Goal: Find specific page/section: Find specific page/section

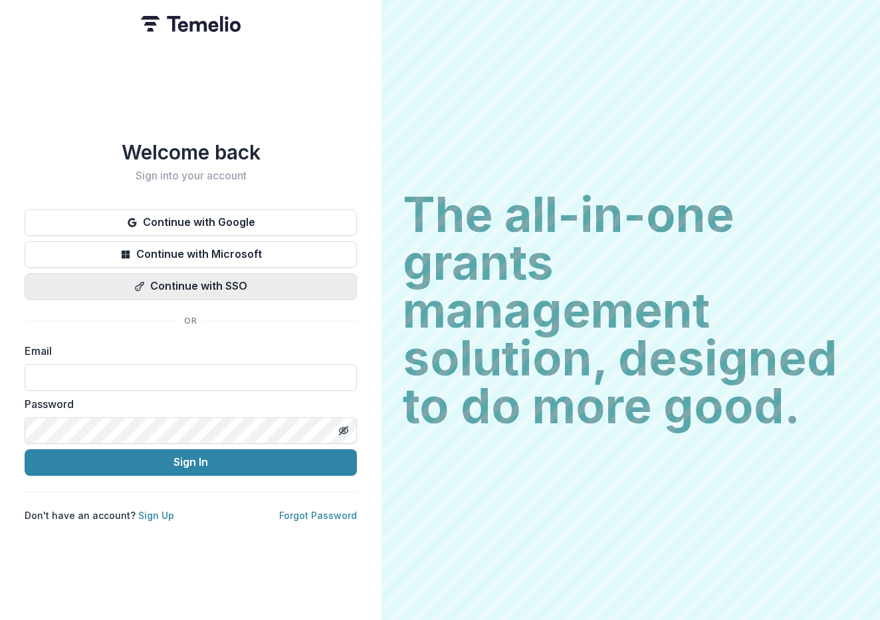
click at [268, 273] on button "Continue with SSO" at bounding box center [191, 286] width 332 height 27
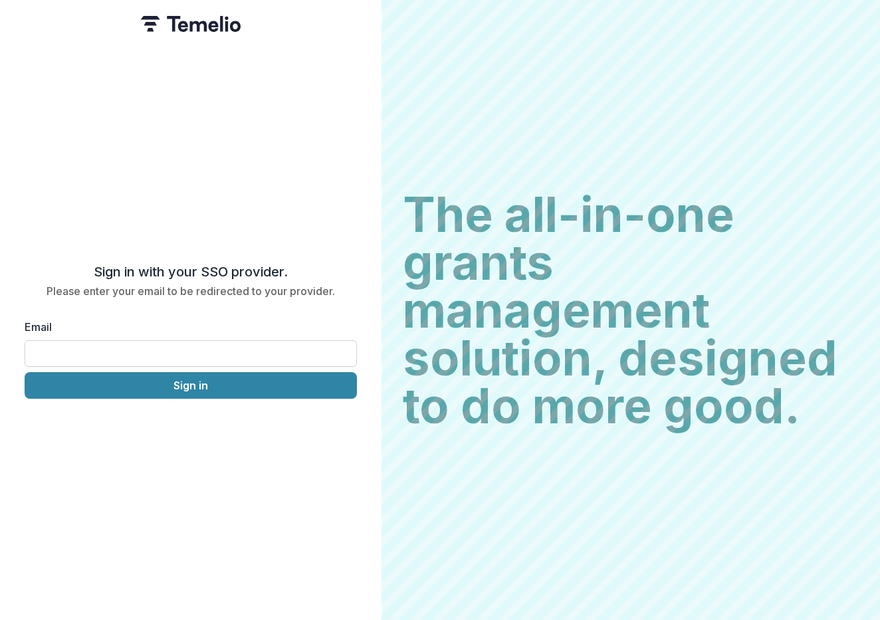
click at [199, 340] on input "Email" at bounding box center [191, 353] width 332 height 27
type input "**********"
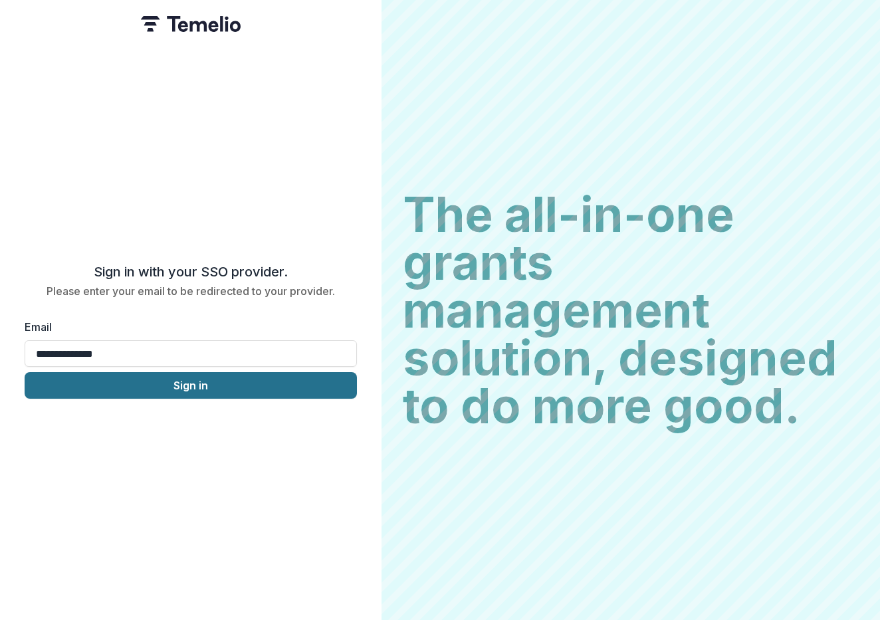
click at [199, 380] on button "Sign in" at bounding box center [191, 385] width 332 height 27
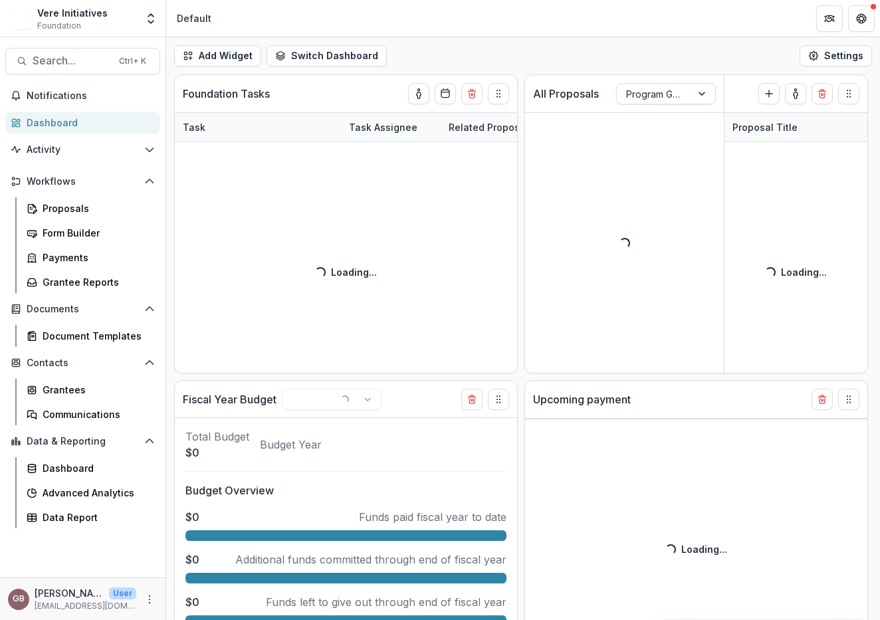
select select "******"
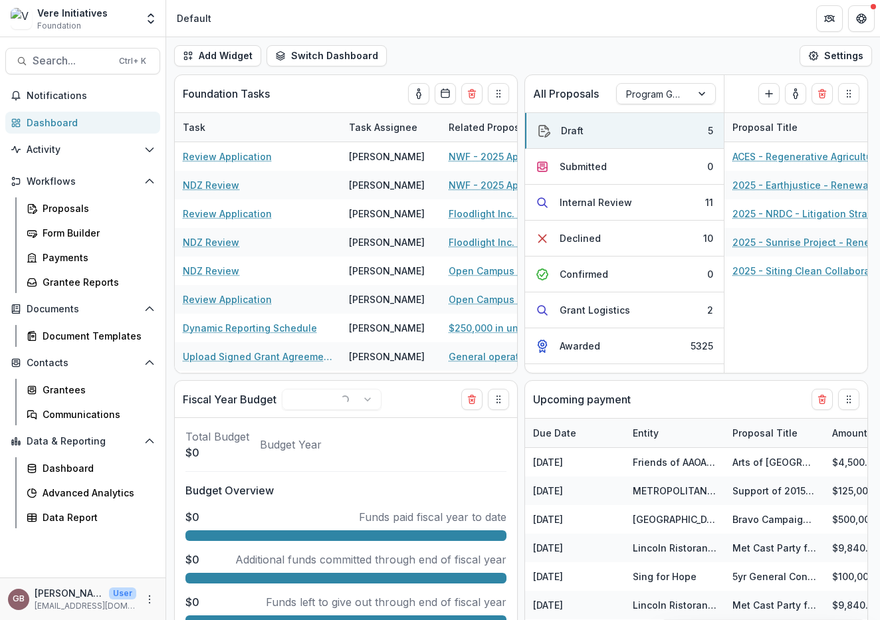
select select "******"
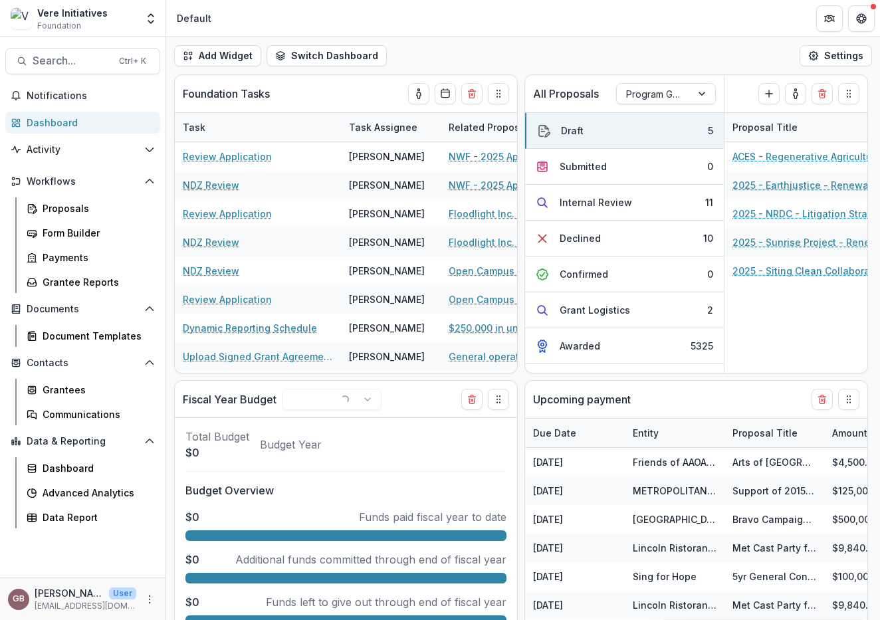
select select "******"
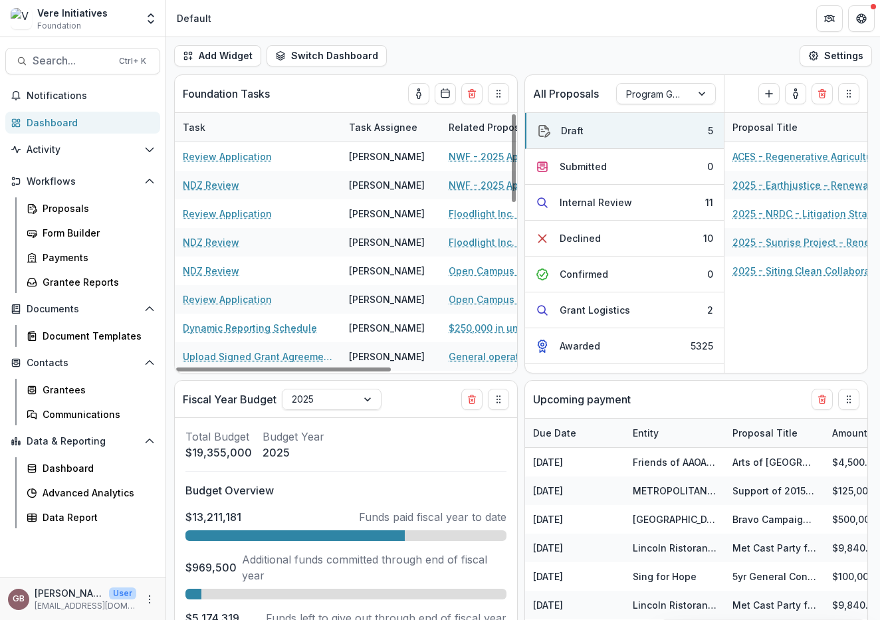
click at [61, 47] on div "Search... Ctrl + K Notifications Dashboard Activity Tasks Workflows Proposals F…" at bounding box center [83, 328] width 166 height 583
click at [61, 55] on span "Search..." at bounding box center [72, 61] width 78 height 13
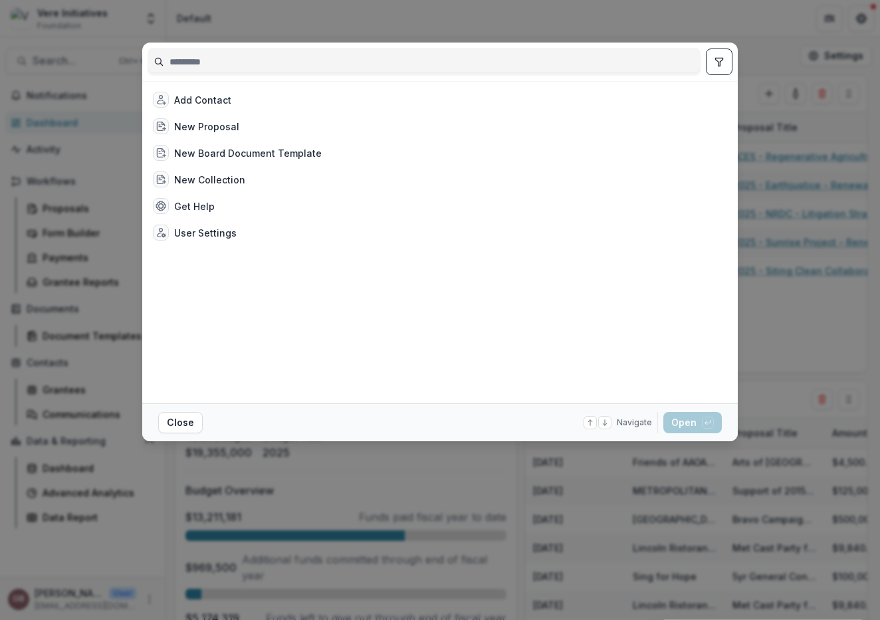
click at [294, 64] on input at bounding box center [424, 61] width 552 height 21
type input "*"
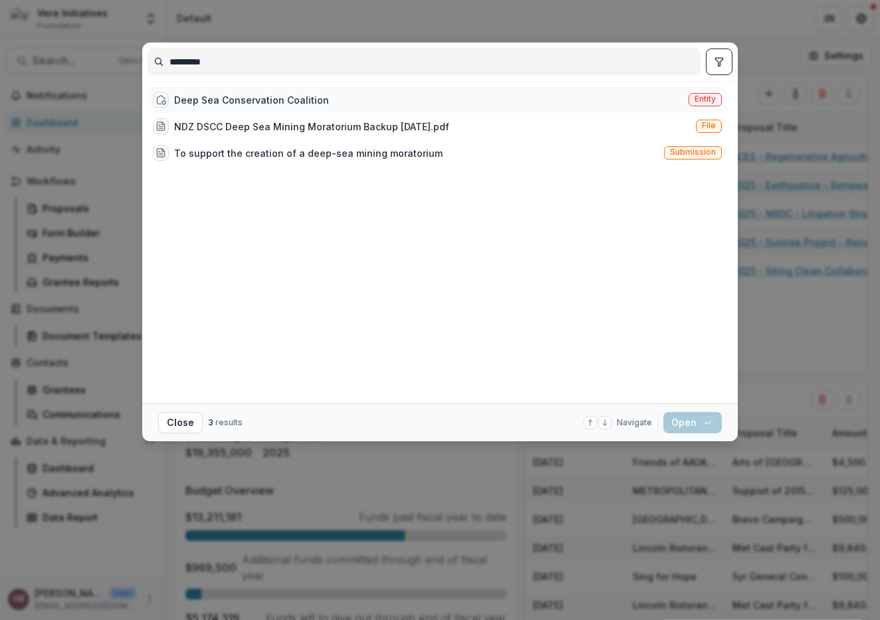
type input "********"
click at [282, 96] on div "Deep Sea Conservation Coalition" at bounding box center [251, 100] width 155 height 14
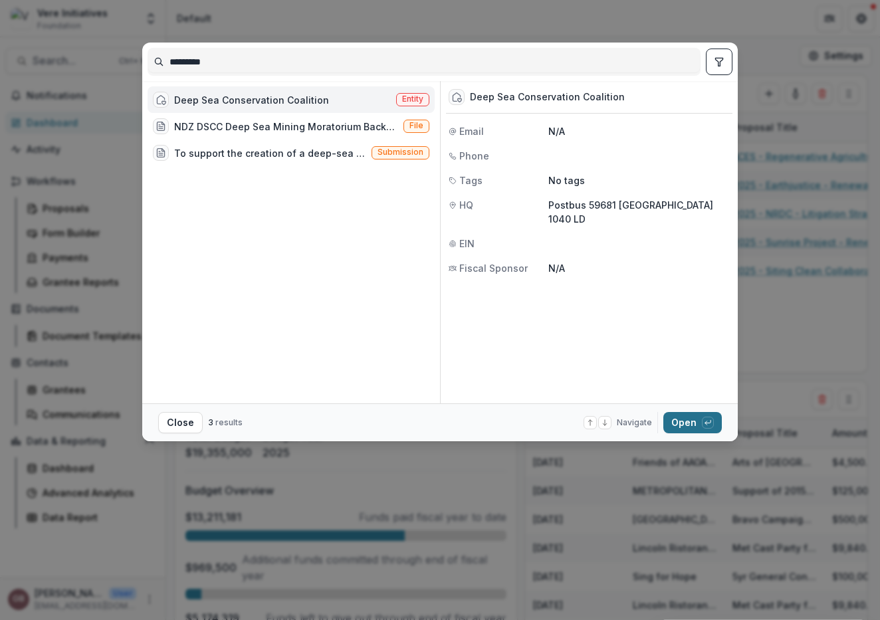
click at [694, 419] on button "Open with enter key" at bounding box center [692, 422] width 58 height 21
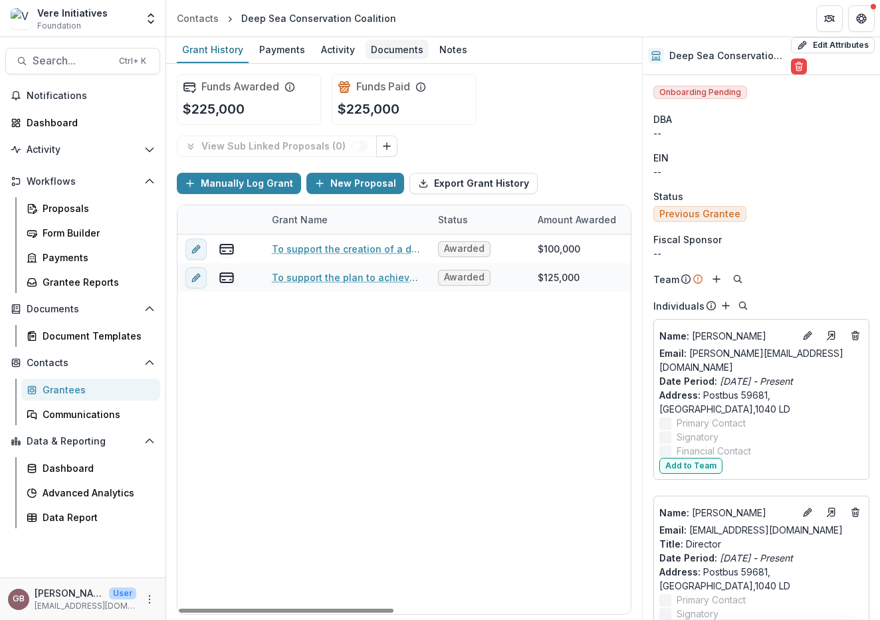
click at [401, 50] on div "Documents" at bounding box center [397, 49] width 63 height 19
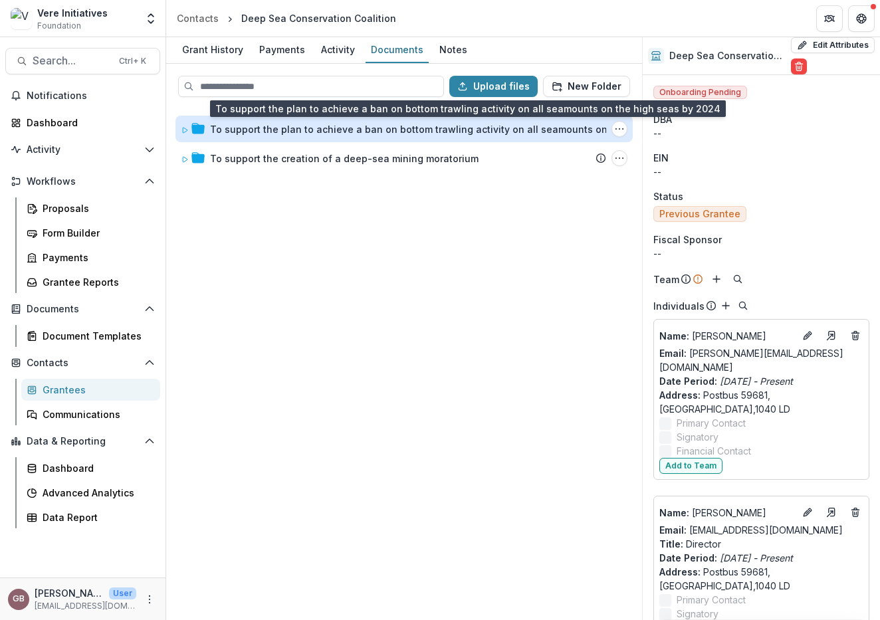
click at [270, 129] on div "To support the plan to achieve a ban on bottom trawling activity on all seamoun…" at bounding box center [429, 129] width 439 height 14
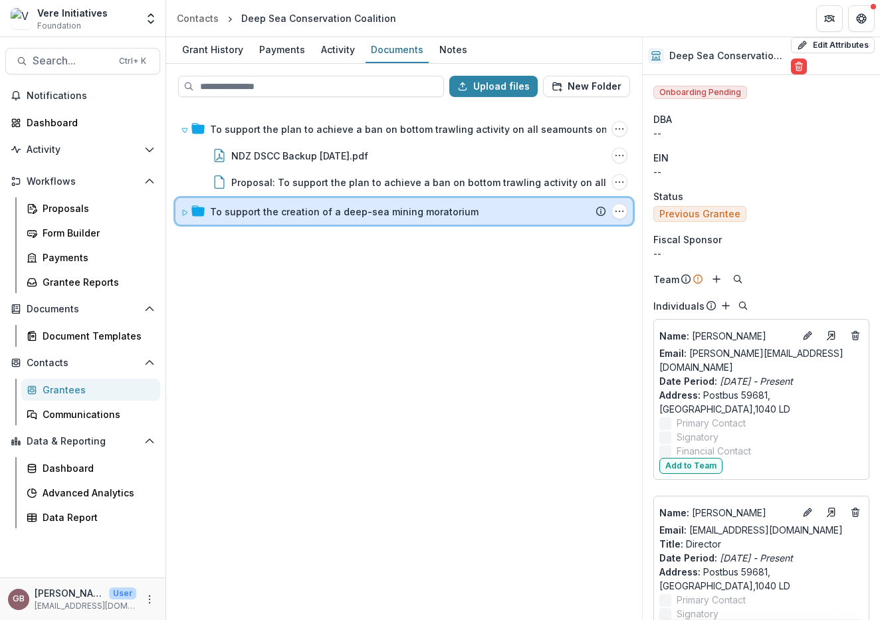
click at [298, 199] on div "To support the creation of a deep-sea mining moratorium Submission Temelio Prop…" at bounding box center [403, 211] width 457 height 27
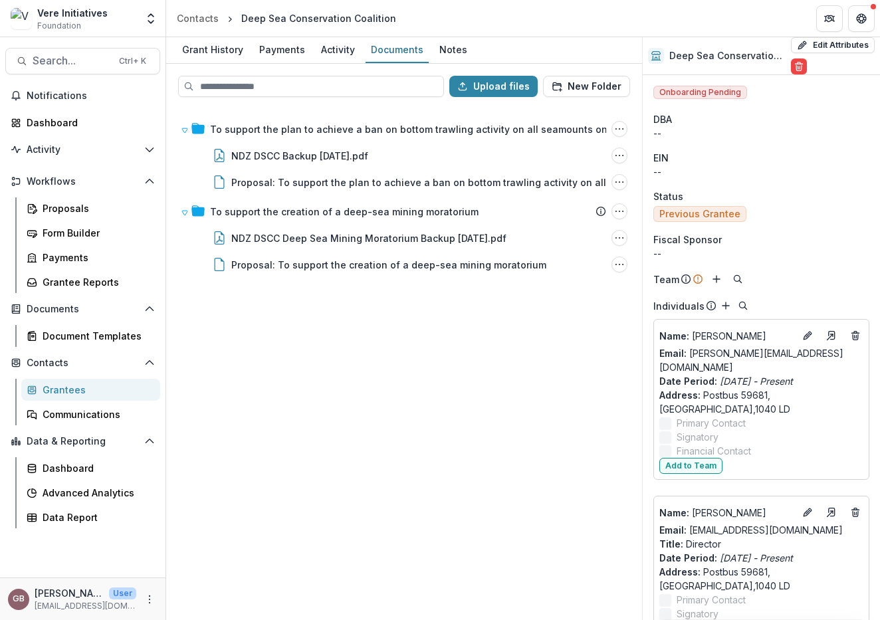
click at [861, 169] on div "--" at bounding box center [761, 172] width 216 height 14
click at [85, 51] on button "Search... Ctrl + K" at bounding box center [82, 61] width 155 height 27
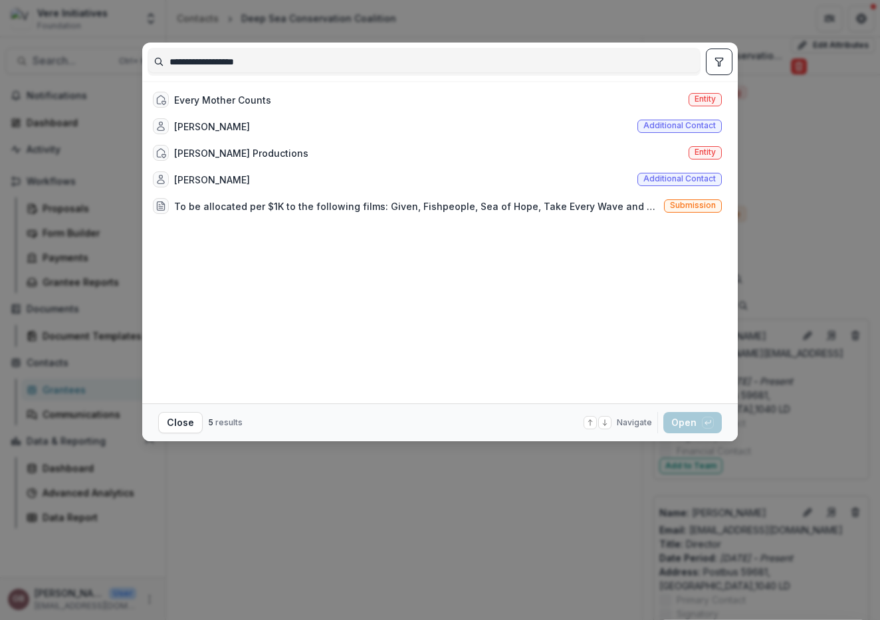
type input "**********"
drag, startPoint x: 267, startPoint y: 96, endPoint x: 390, endPoint y: 131, distance: 127.7
click at [267, 96] on div "Every Mother Counts" at bounding box center [222, 100] width 97 height 14
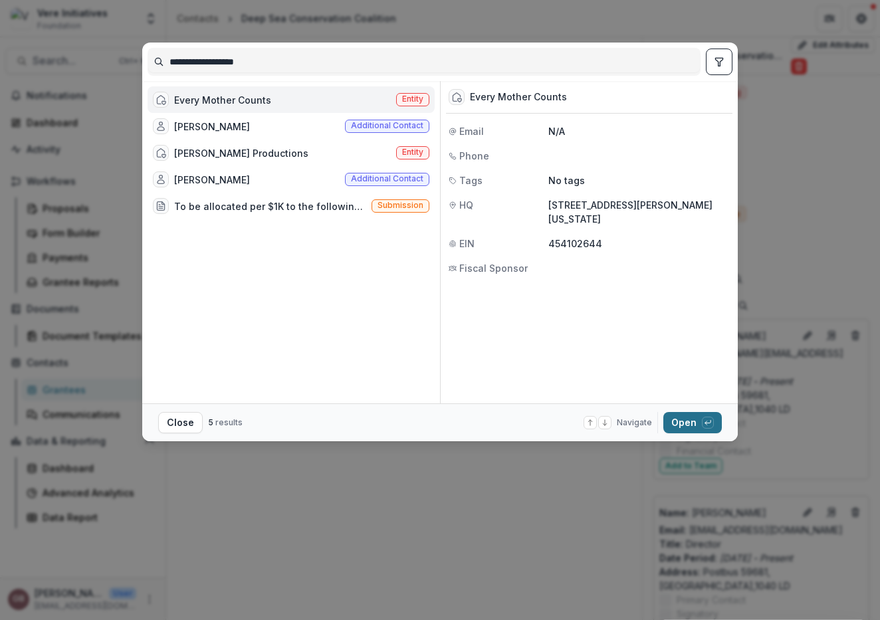
click at [698, 425] on button "Open with enter key" at bounding box center [692, 422] width 58 height 21
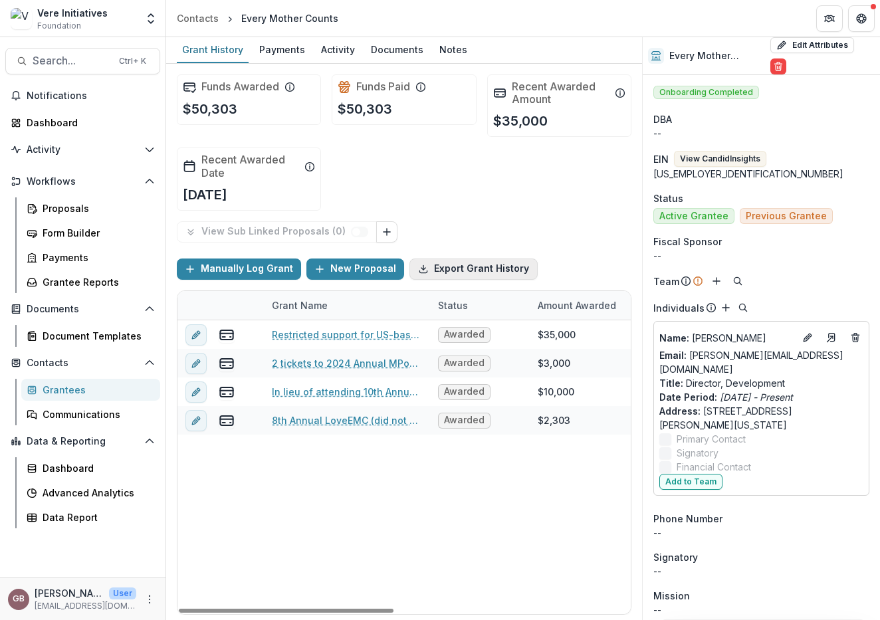
click at [464, 278] on button "Export Grant History" at bounding box center [473, 269] width 128 height 21
click at [386, 59] on link "Documents" at bounding box center [397, 50] width 63 height 26
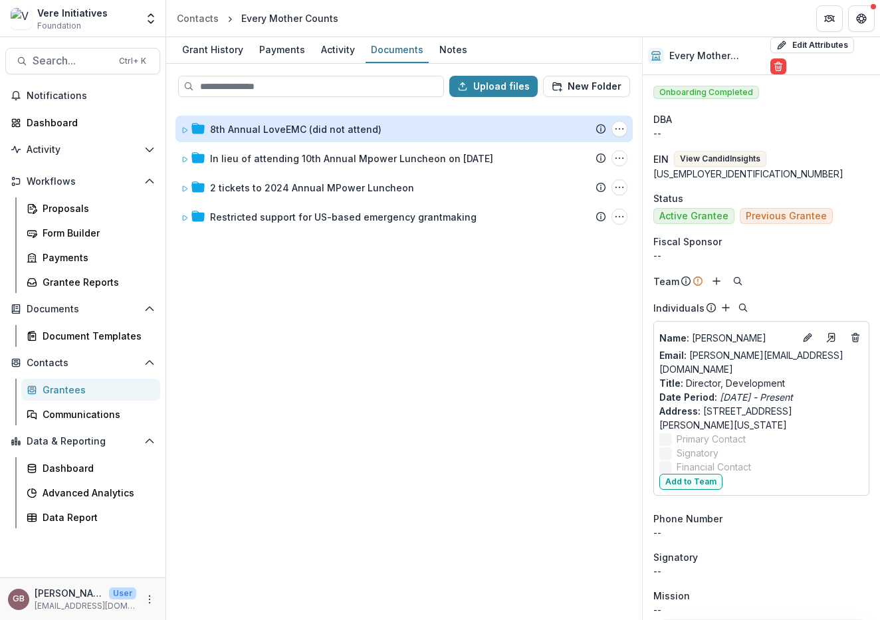
click at [250, 131] on div "8th Annual LoveEMC (did not attend)" at bounding box center [295, 129] width 171 height 14
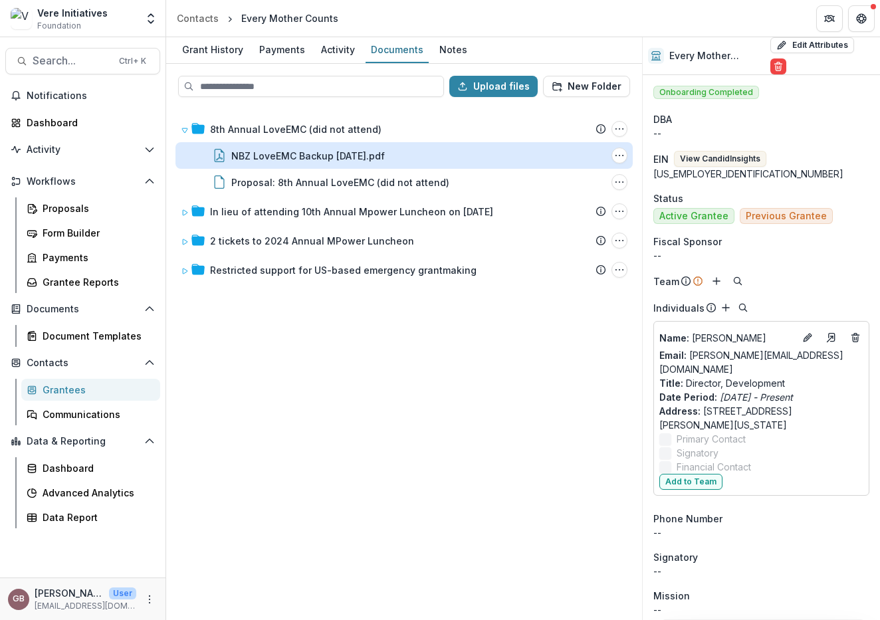
click at [282, 152] on div "NBZ LoveEMC Backup 1.5.23.pdf" at bounding box center [308, 156] width 154 height 14
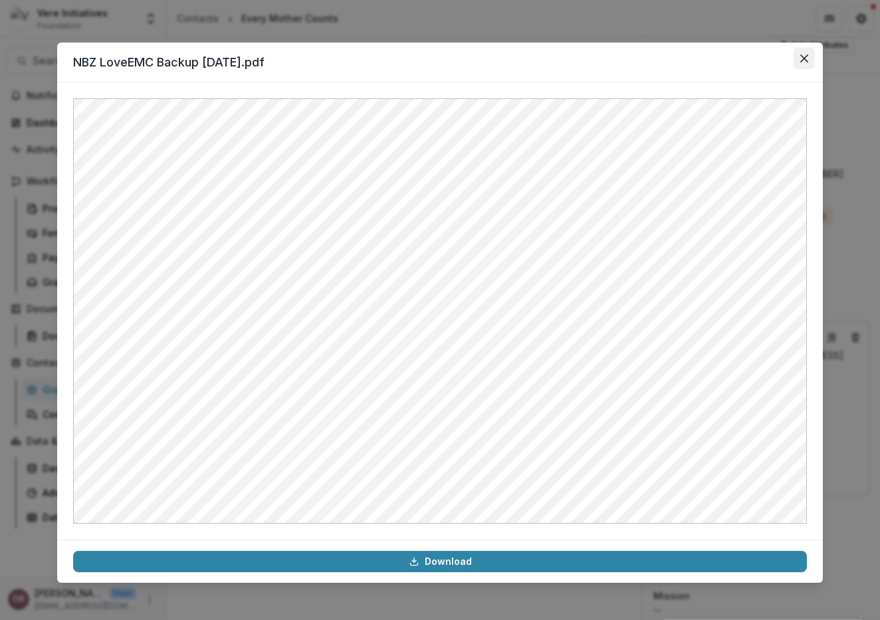
click at [800, 62] on icon "Close" at bounding box center [804, 59] width 8 height 8
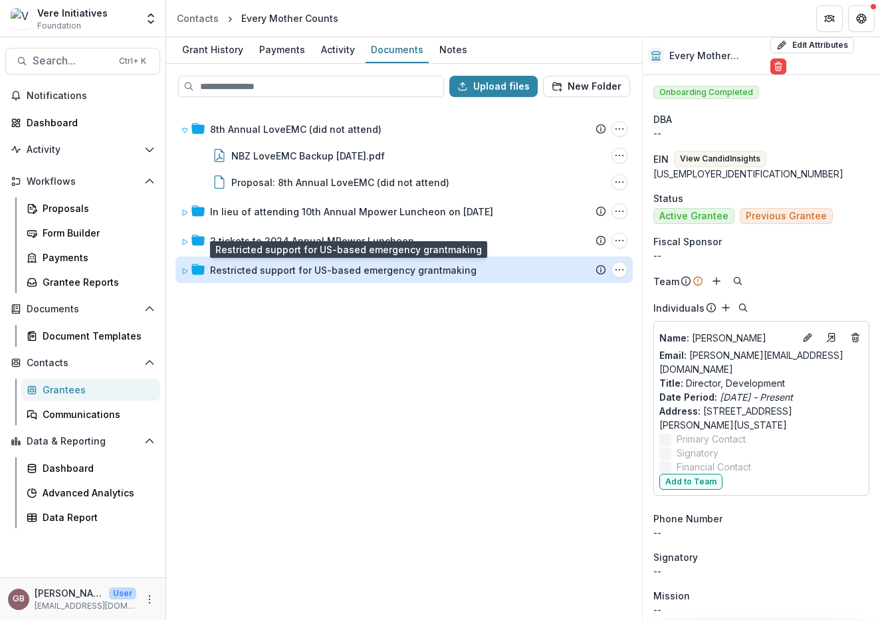
click at [310, 270] on div "Restricted support for US-based emergency grantmaking" at bounding box center [343, 270] width 267 height 14
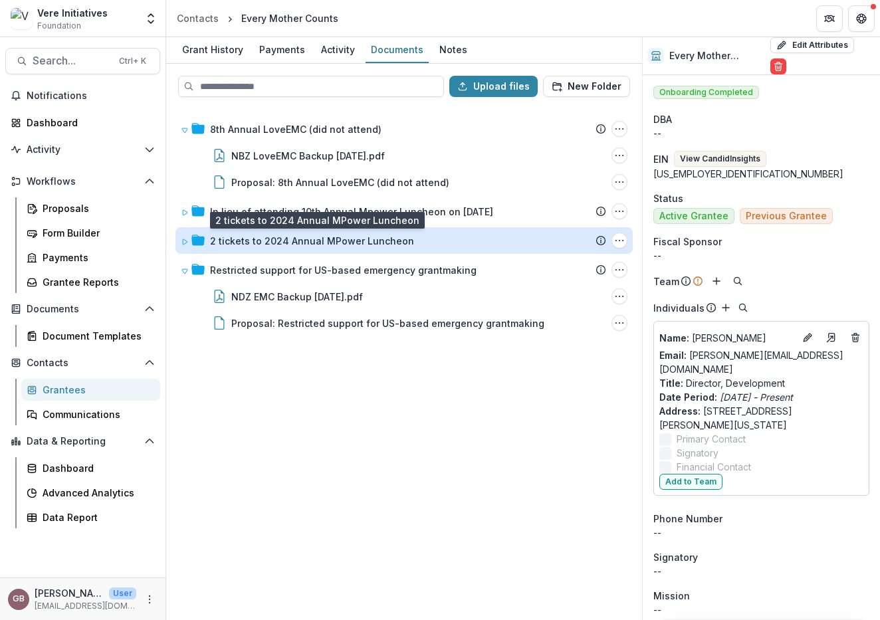
click at [330, 235] on div "2 tickets to 2024 Annual MPower Luncheon" at bounding box center [312, 241] width 204 height 14
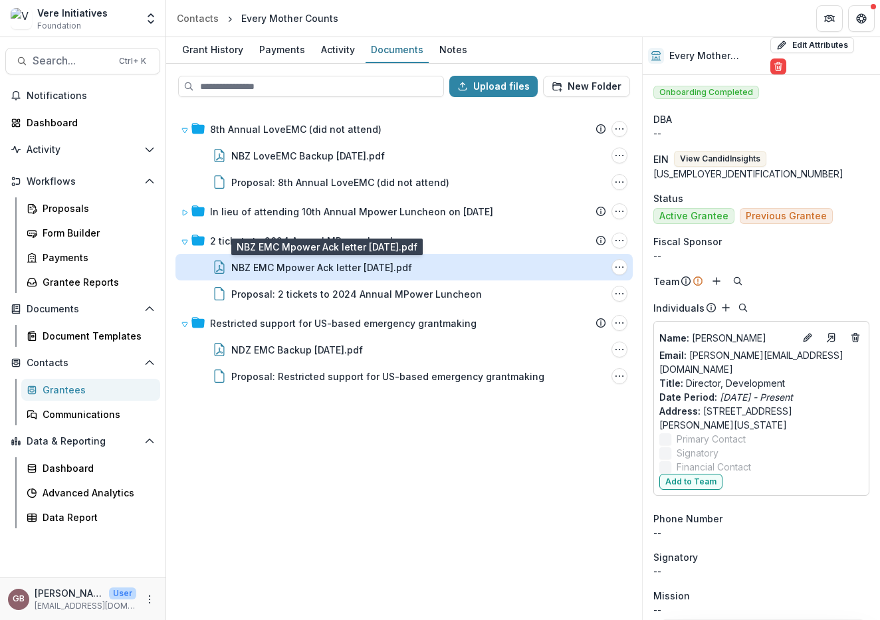
click at [306, 267] on div "NBZ EMC Mpower Ack letter 5.17.24.pdf" at bounding box center [321, 268] width 181 height 14
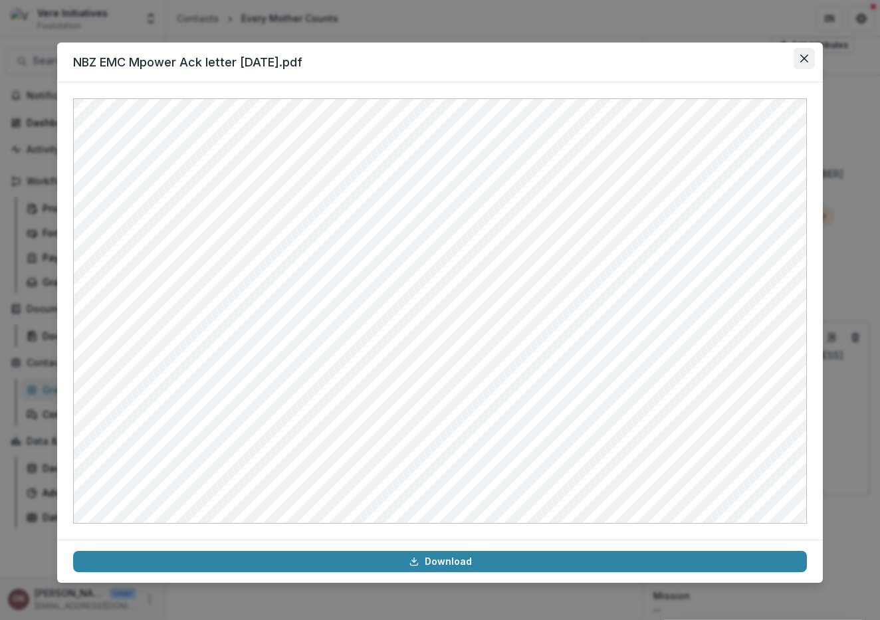
click at [806, 61] on icon "Close" at bounding box center [804, 59] width 8 height 8
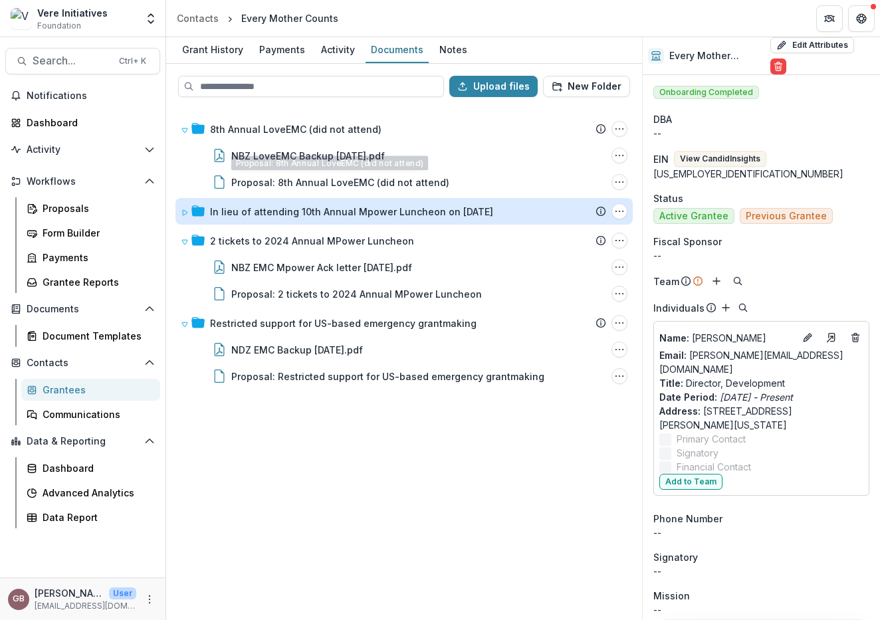
click at [378, 205] on div "In lieu of attending 10th Annual Mpower Luncheon on [DATE]" at bounding box center [351, 212] width 283 height 14
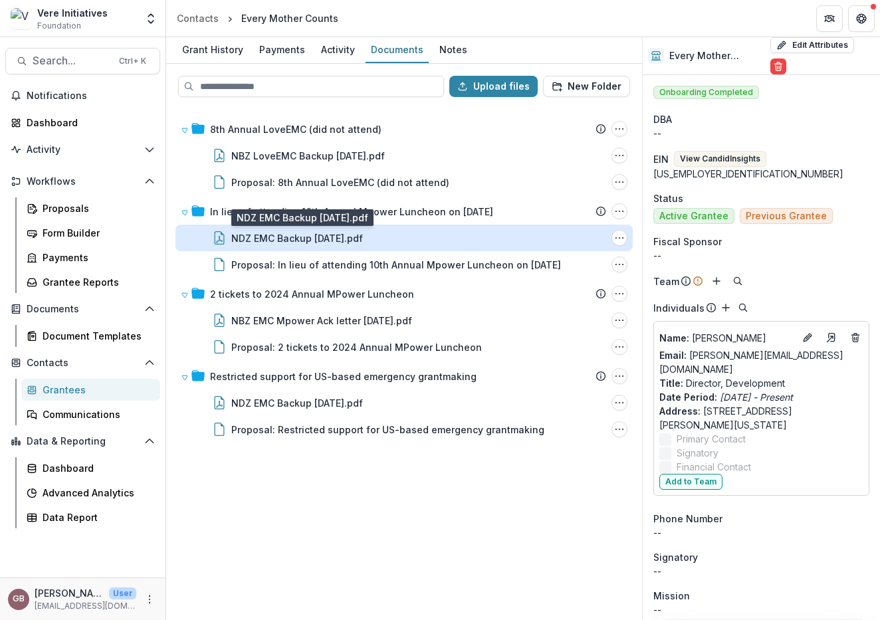
click at [361, 239] on div "NDZ EMC Backup [DATE].pdf" at bounding box center [297, 238] width 132 height 14
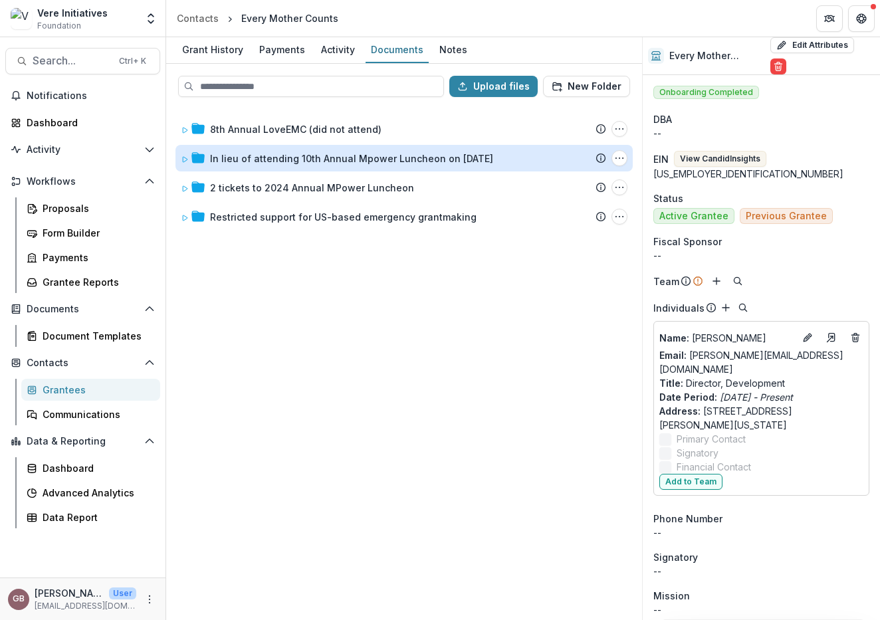
click at [335, 163] on div "In lieu of attending 10th Annual Mpower Luncheon on [DATE]" at bounding box center [351, 159] width 283 height 14
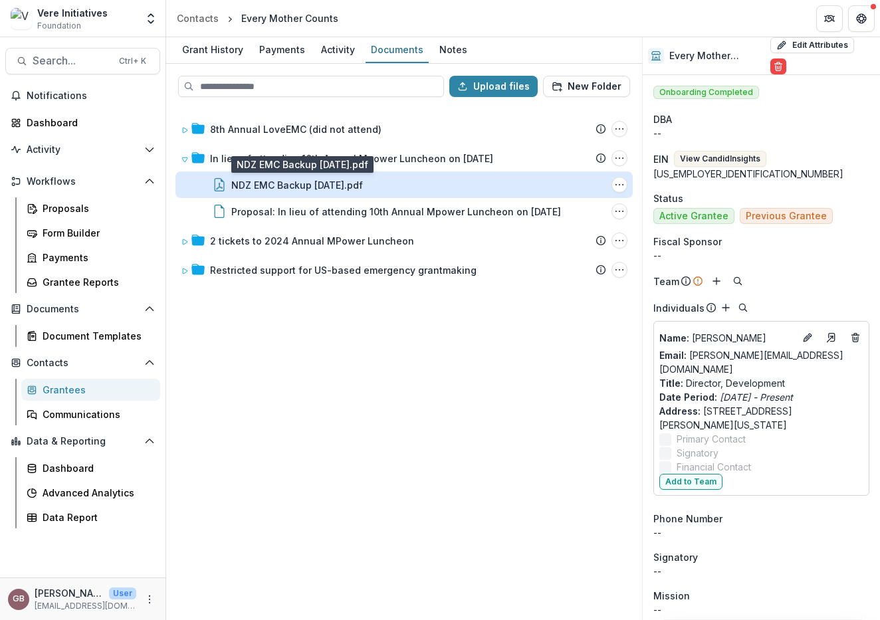
click at [331, 185] on div "NDZ EMC Backup [DATE].pdf" at bounding box center [297, 185] width 132 height 14
